Goal: Transaction & Acquisition: Purchase product/service

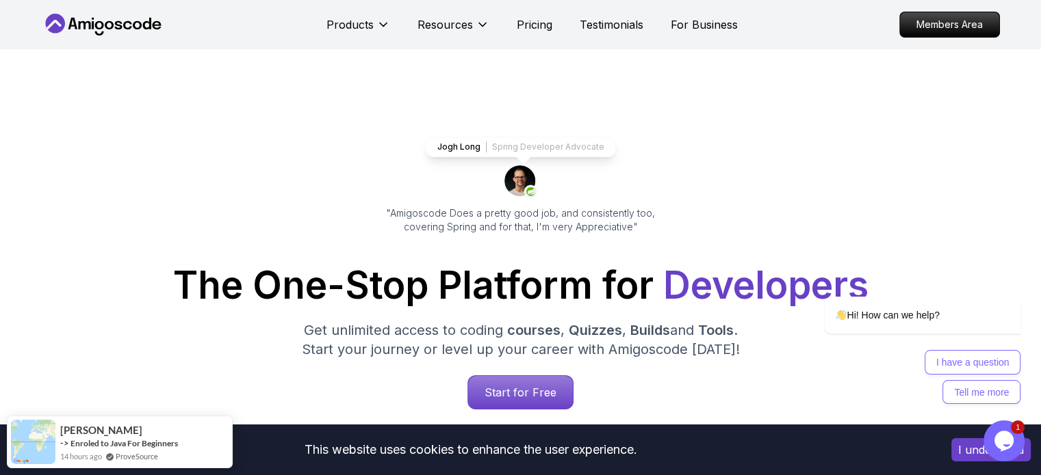
click at [112, 25] on icon at bounding box center [109, 25] width 9 height 8
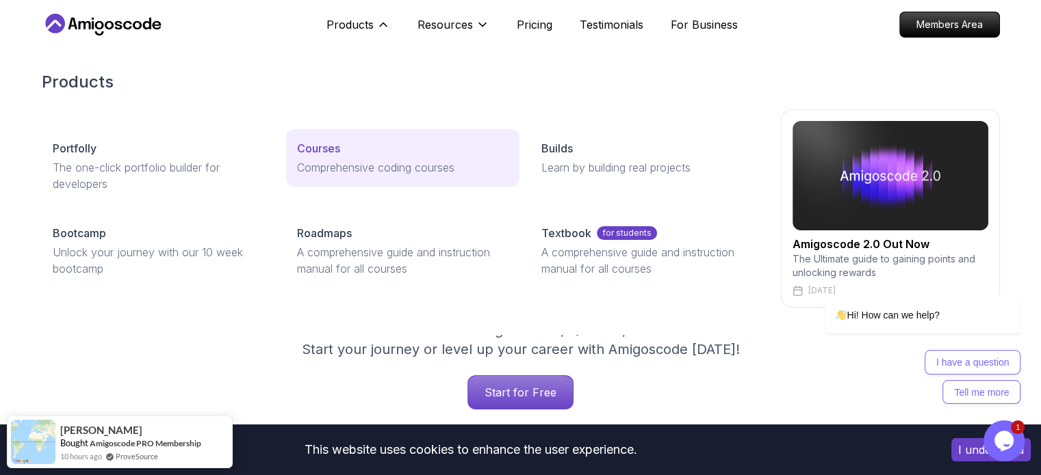
click at [328, 140] on p "Courses" at bounding box center [318, 148] width 43 height 16
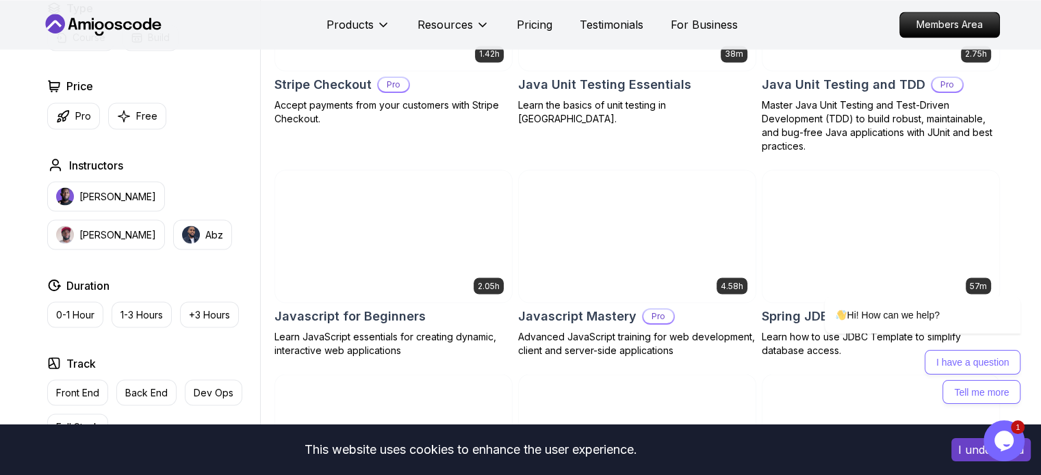
scroll to position [2446, 0]
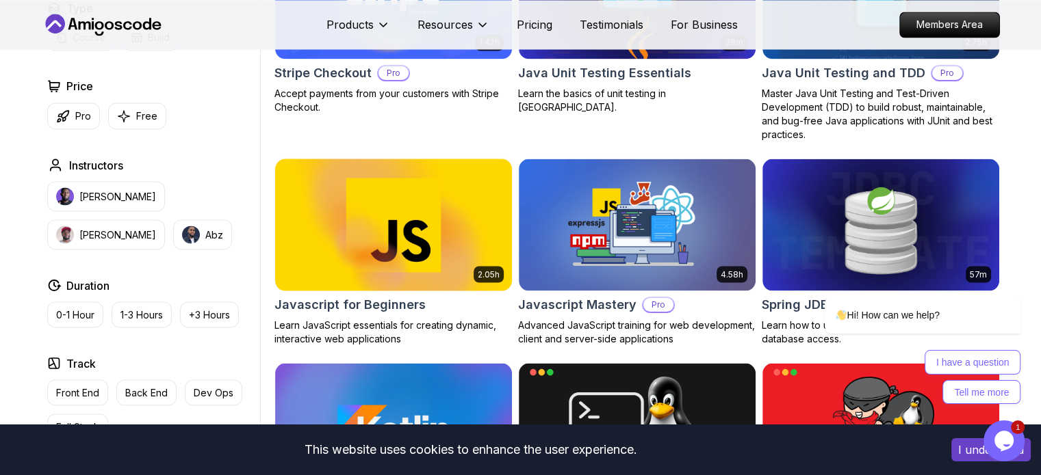
click at [373, 319] on p "Learn JavaScript essentials for creating dynamic, interactive web applications" at bounding box center [393, 332] width 238 height 27
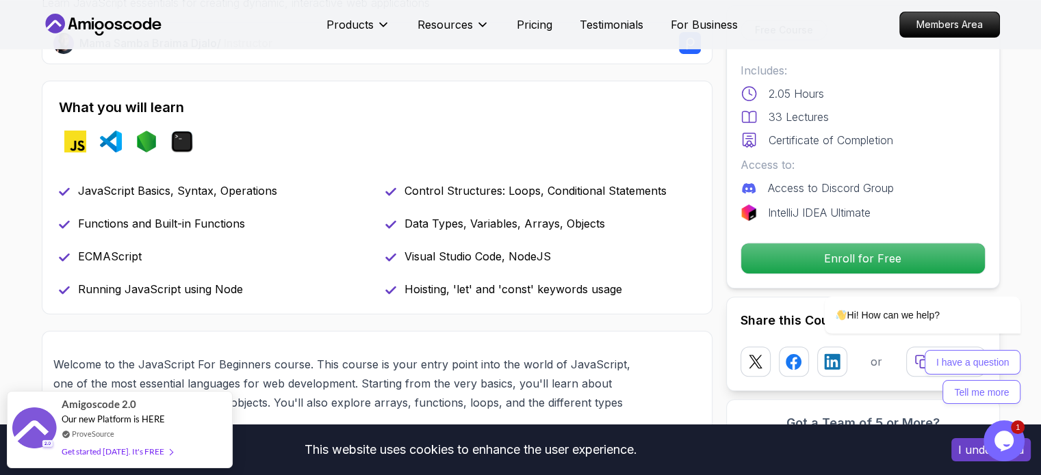
scroll to position [541, 0]
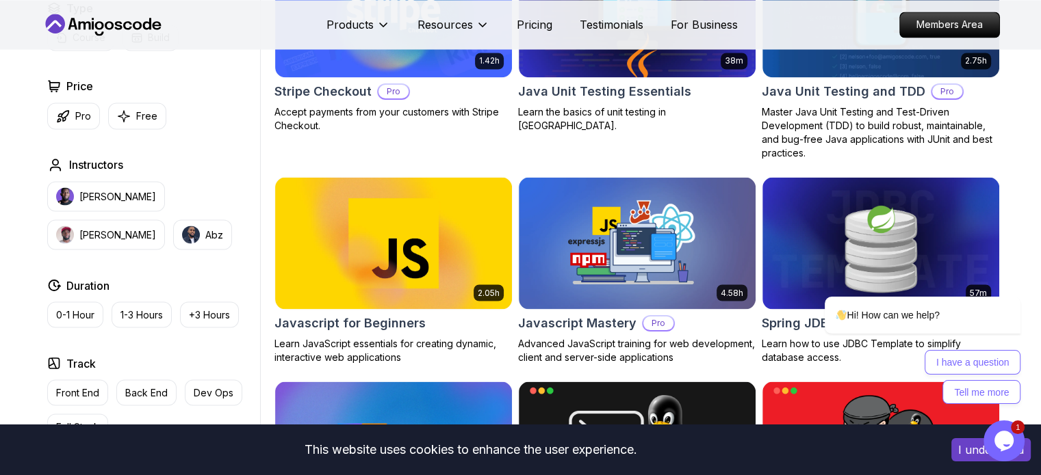
scroll to position [2446, 0]
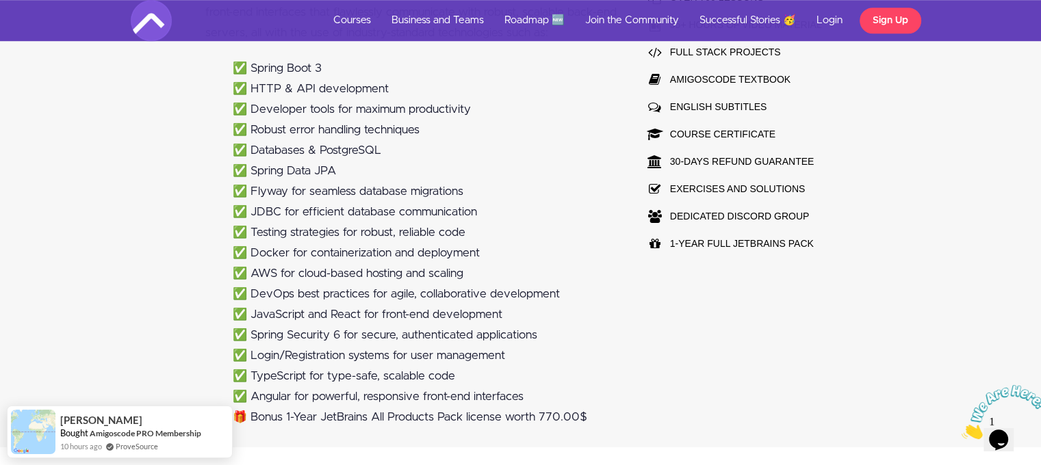
click at [274, 398] on li "✅ Angular for powerful, responsive front-end interfaces" at bounding box center [425, 397] width 384 height 21
click at [353, 315] on li "✅ JavaScript and React for front-end development" at bounding box center [425, 314] width 384 height 21
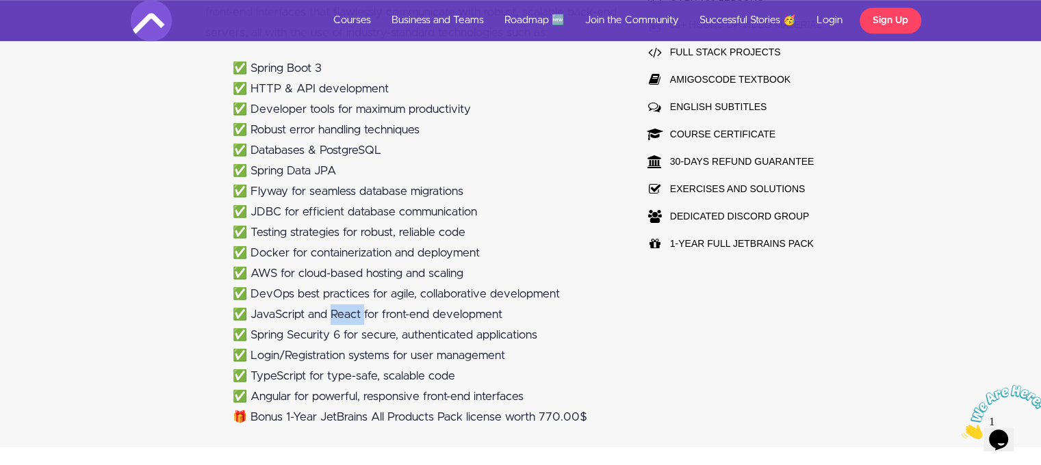
click at [353, 315] on li "✅ JavaScript and React for front-end development" at bounding box center [425, 314] width 384 height 21
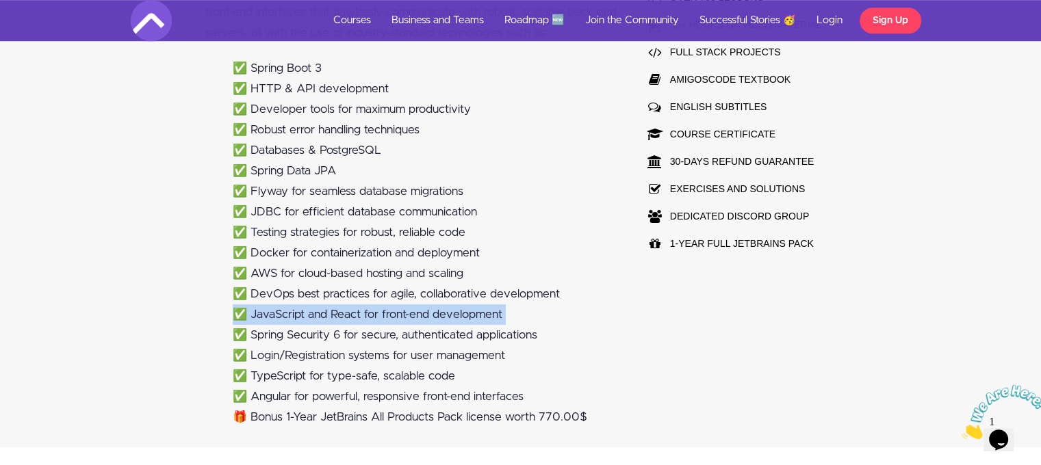
click at [353, 315] on li "✅ JavaScript and React for front-end development" at bounding box center [425, 314] width 384 height 21
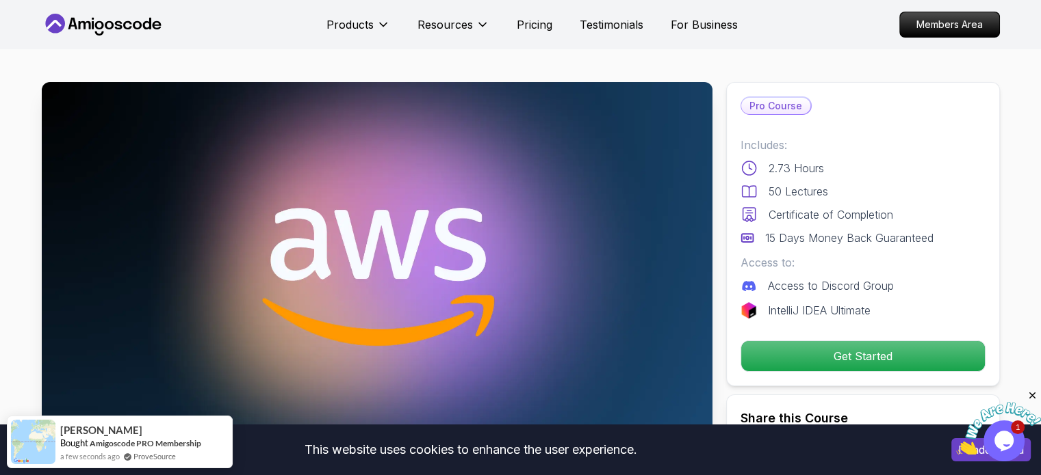
click at [1032, 398] on icon "Close" at bounding box center [1031, 396] width 12 height 12
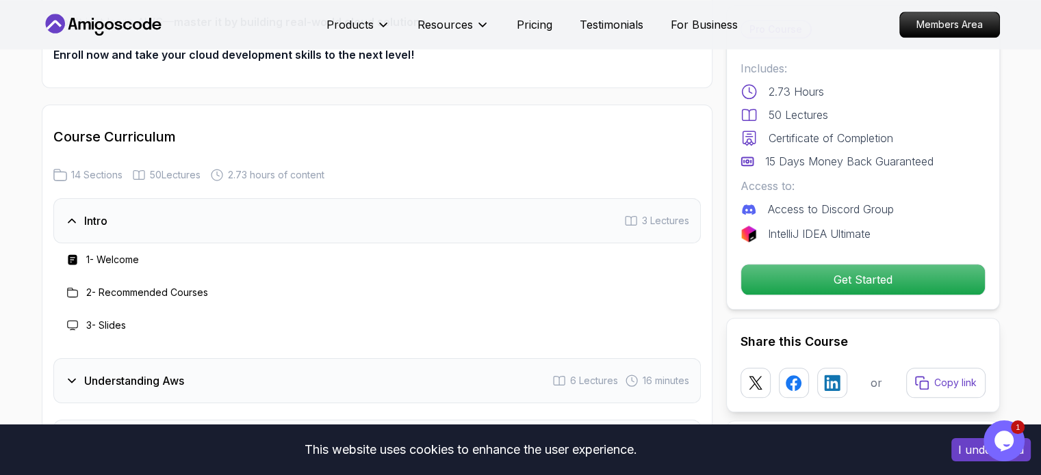
scroll to position [1573, 0]
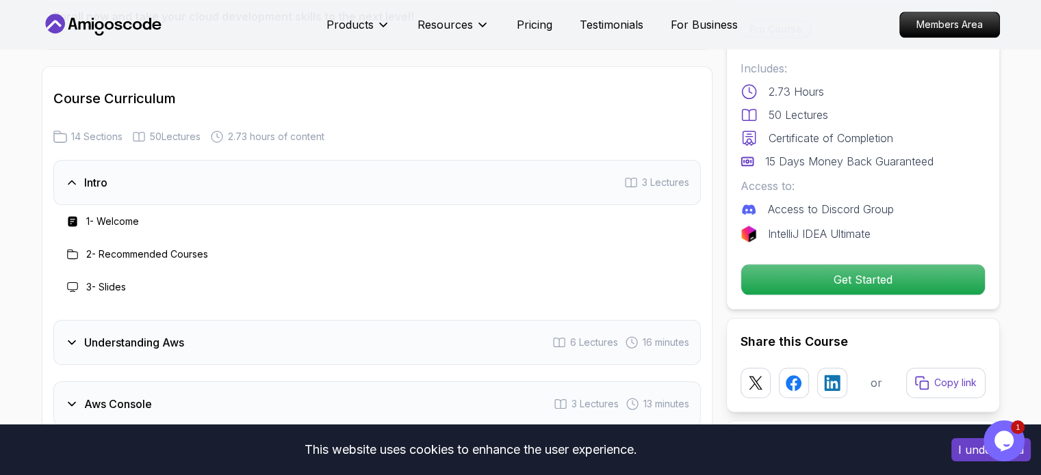
click at [73, 254] on icon at bounding box center [72, 254] width 11 height 11
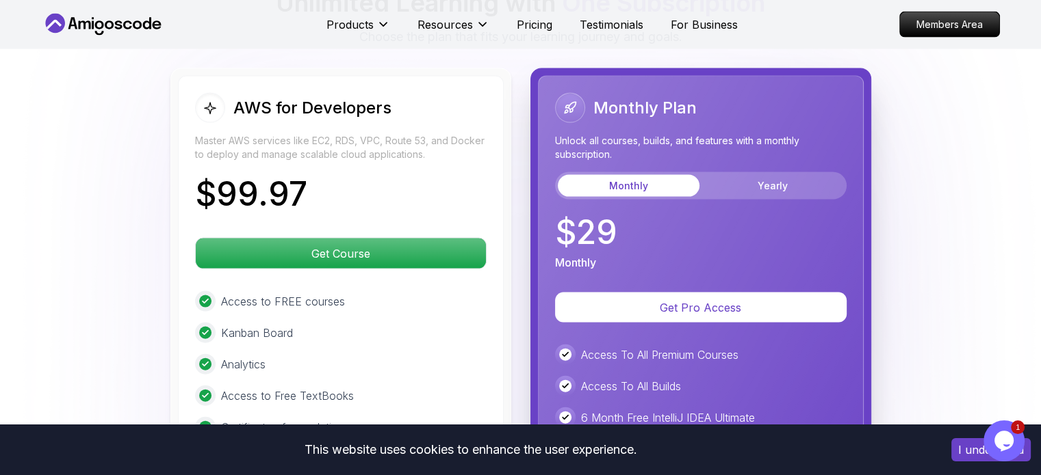
scroll to position [2904, 0]
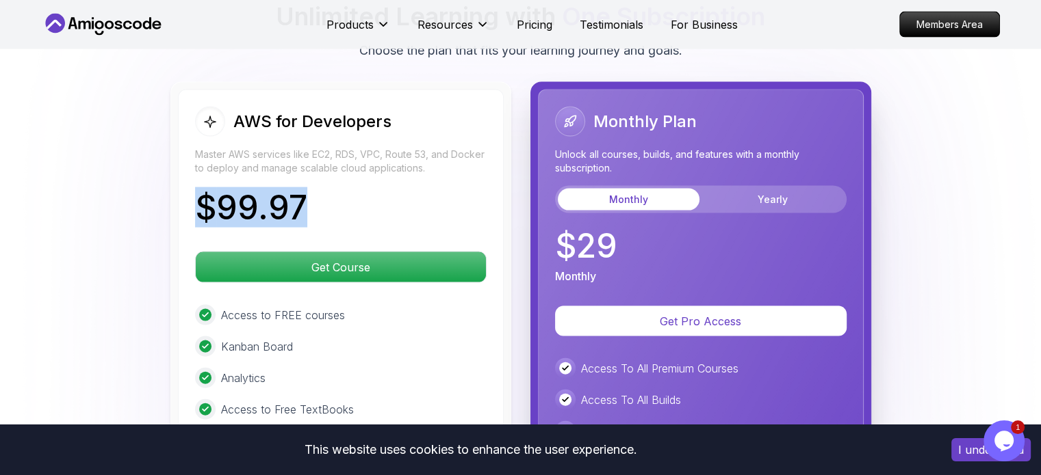
drag, startPoint x: 303, startPoint y: 201, endPoint x: 191, endPoint y: 204, distance: 112.2
click at [191, 204] on div "AWS for Developers Master AWS services like EC2, RDS, VPC, Route 53, and Docker…" at bounding box center [341, 385] width 326 height 590
copy p "$ 99.97"
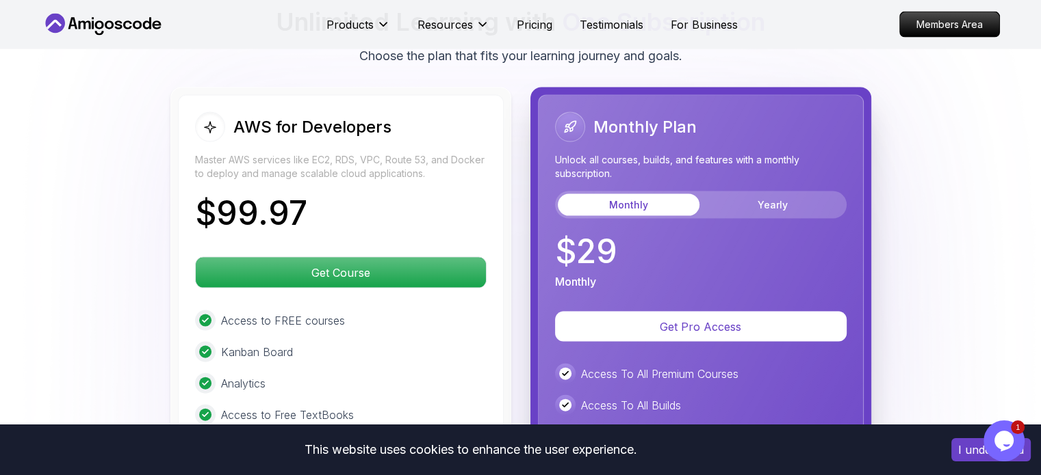
click at [974, 245] on div "AWS for Developers Master AWS services like EC2, RDS, VPC, Route 53, and Docker…" at bounding box center [521, 390] width 958 height 605
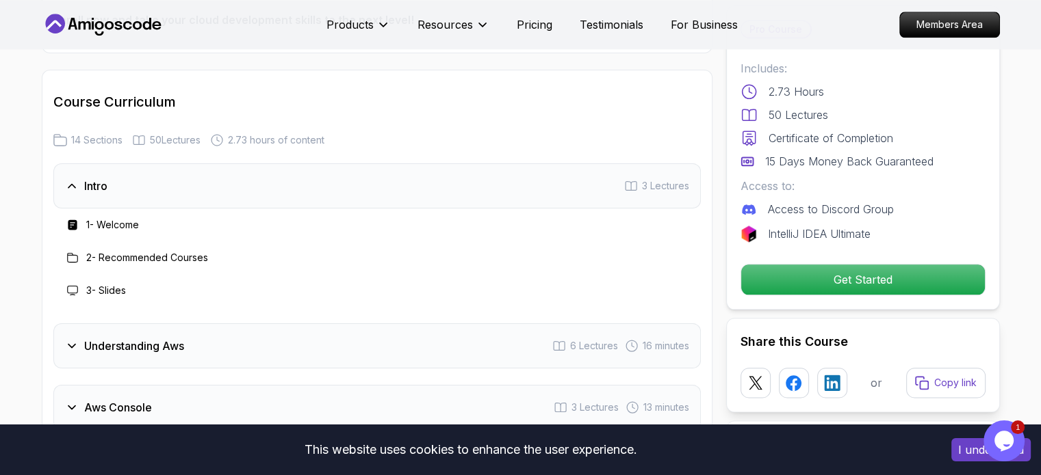
scroll to position [1585, 0]
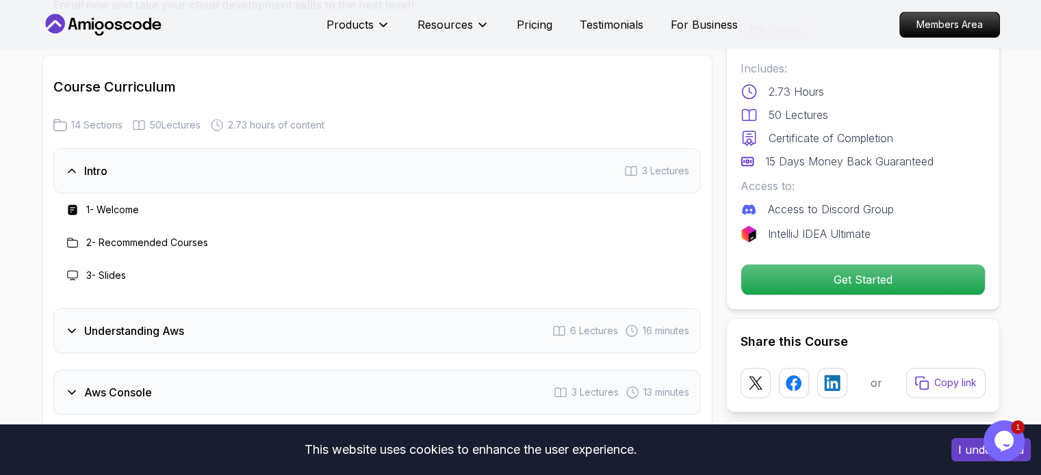
click at [71, 170] on icon at bounding box center [71, 171] width 7 height 3
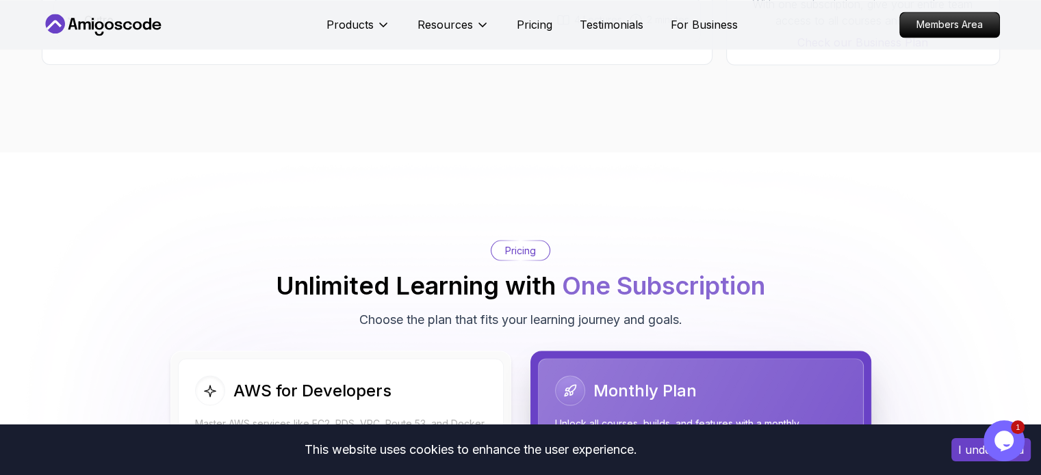
scroll to position [0, 0]
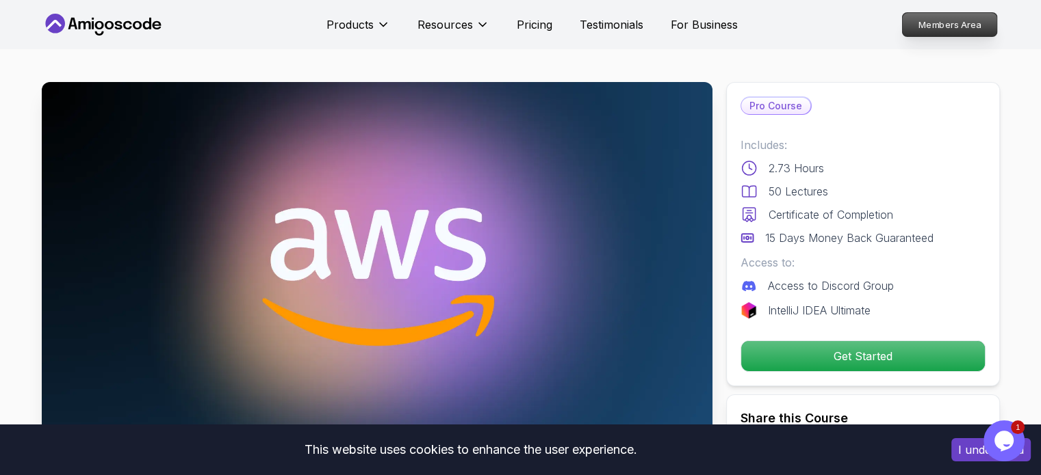
click at [965, 29] on p "Members Area" at bounding box center [949, 24] width 94 height 23
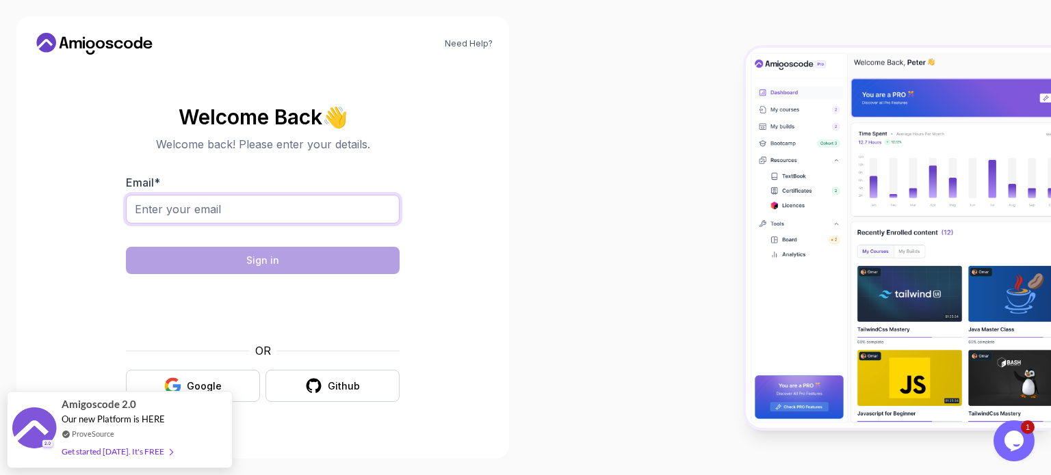
click at [282, 210] on input "Email *" at bounding box center [263, 209] width 274 height 29
click at [584, 235] on div at bounding box center [787, 237] width 525 height 475
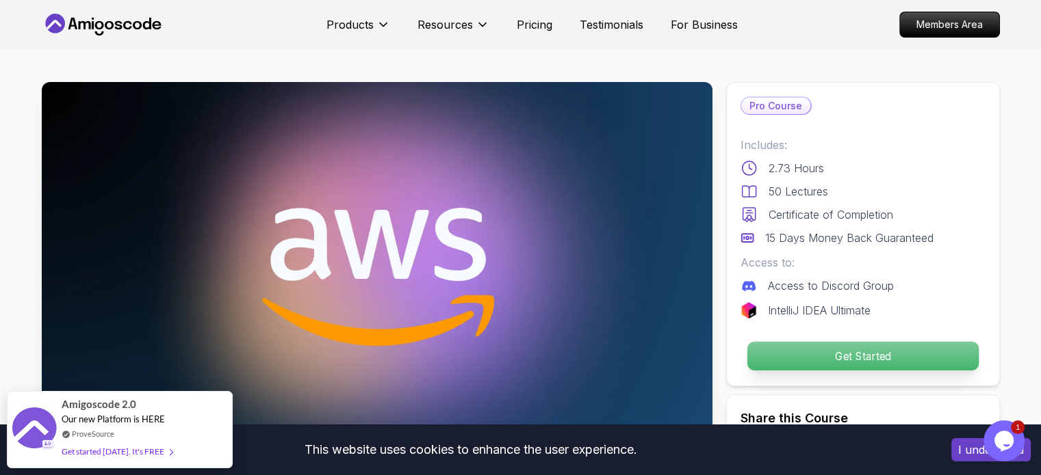
click at [889, 357] on p "Get Started" at bounding box center [861, 356] width 231 height 29
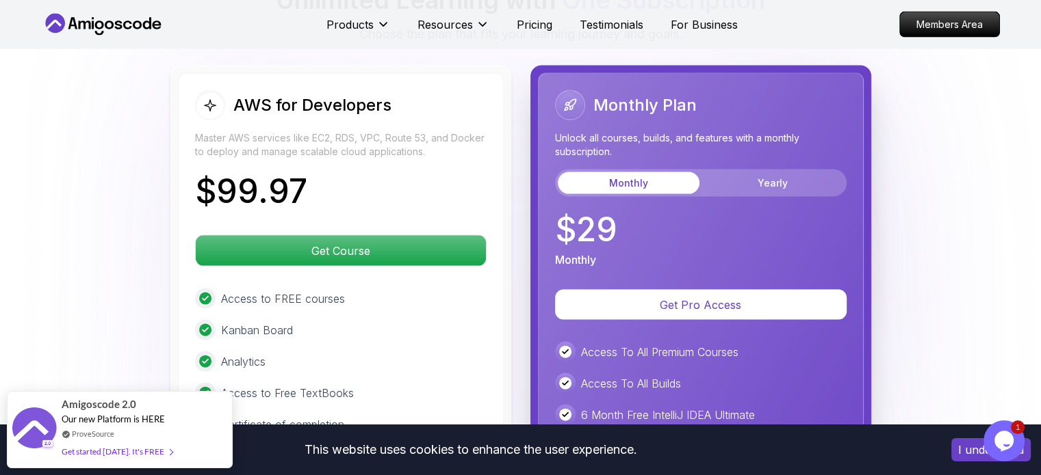
scroll to position [2934, 0]
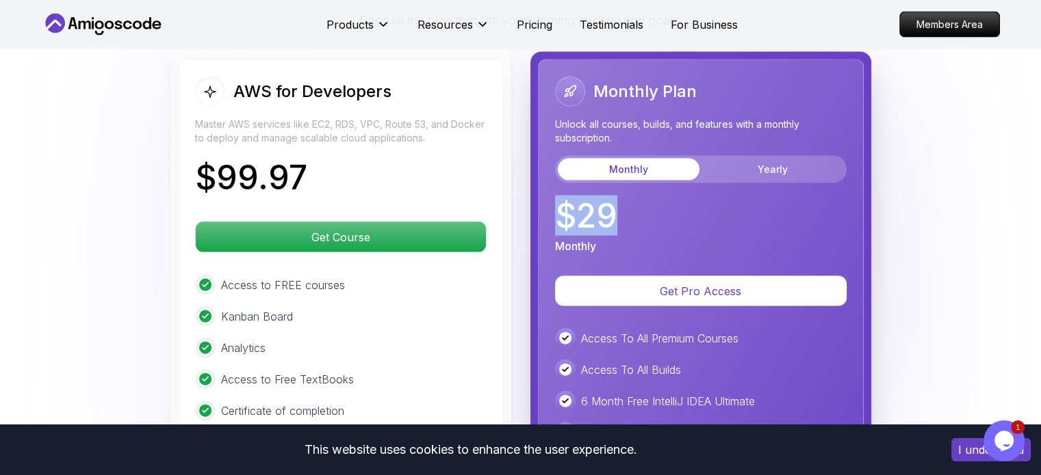
drag, startPoint x: 628, startPoint y: 218, endPoint x: 555, endPoint y: 221, distance: 72.6
click at [555, 221] on div "$ 29 Monthly" at bounding box center [700, 227] width 291 height 55
copy p "$ 29"
click at [598, 210] on p "$ 29" at bounding box center [586, 216] width 62 height 33
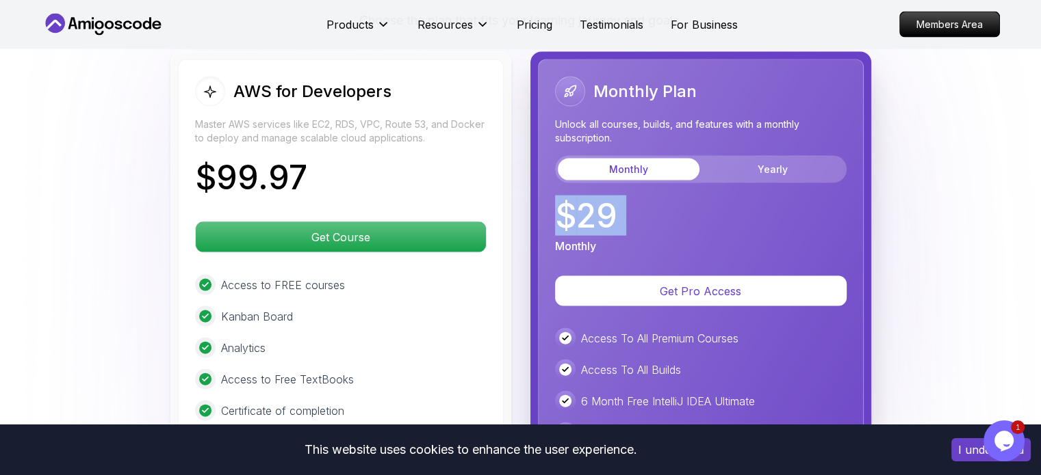
click at [598, 210] on p "$ 29" at bounding box center [586, 216] width 62 height 33
